Goal: Check status

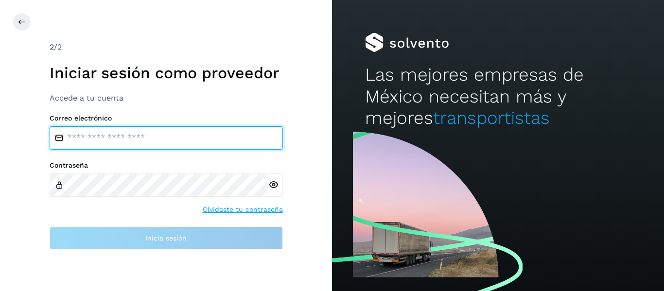
type input "**********"
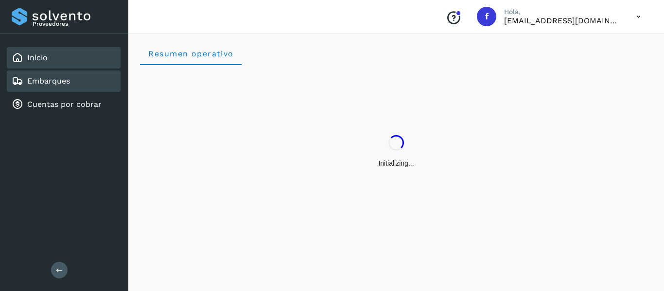
click at [62, 81] on link "Embarques" at bounding box center [48, 80] width 43 height 9
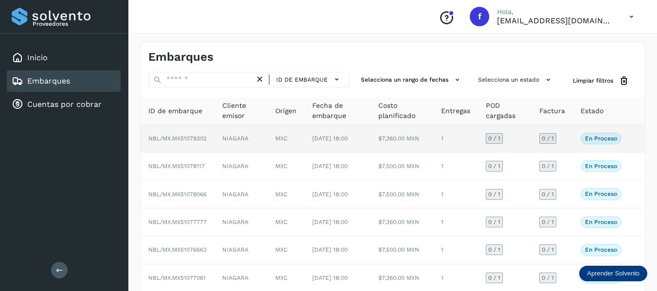
click at [563, 141] on td "0 / 1" at bounding box center [551, 139] width 41 height 28
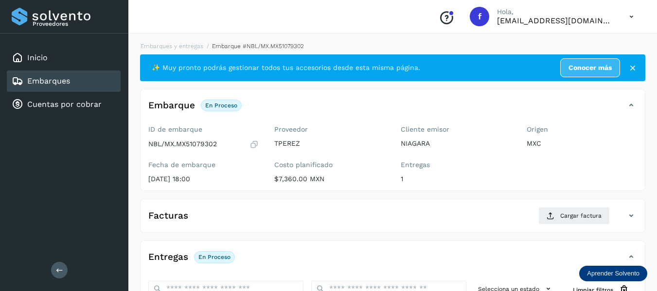
click at [253, 142] on icon at bounding box center [253, 145] width 9 height 10
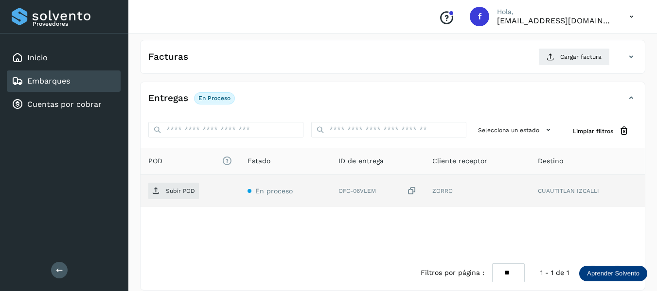
scroll to position [170, 0]
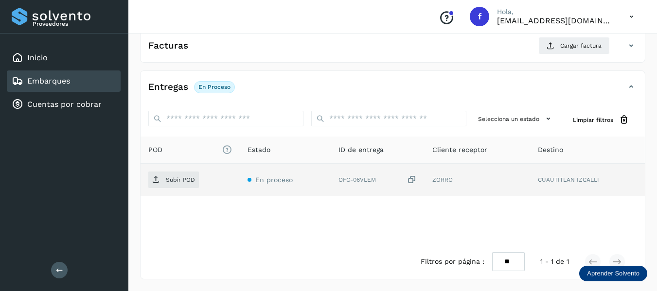
click at [414, 180] on icon at bounding box center [412, 180] width 10 height 10
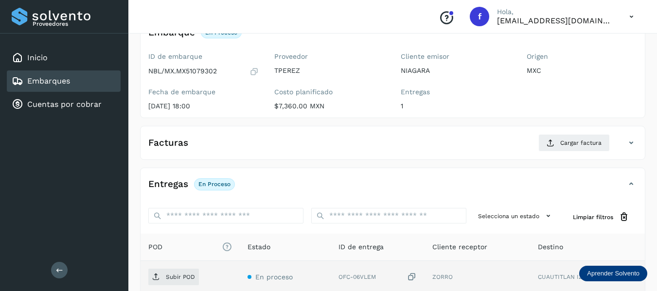
scroll to position [0, 0]
